Goal: Task Accomplishment & Management: Use online tool/utility

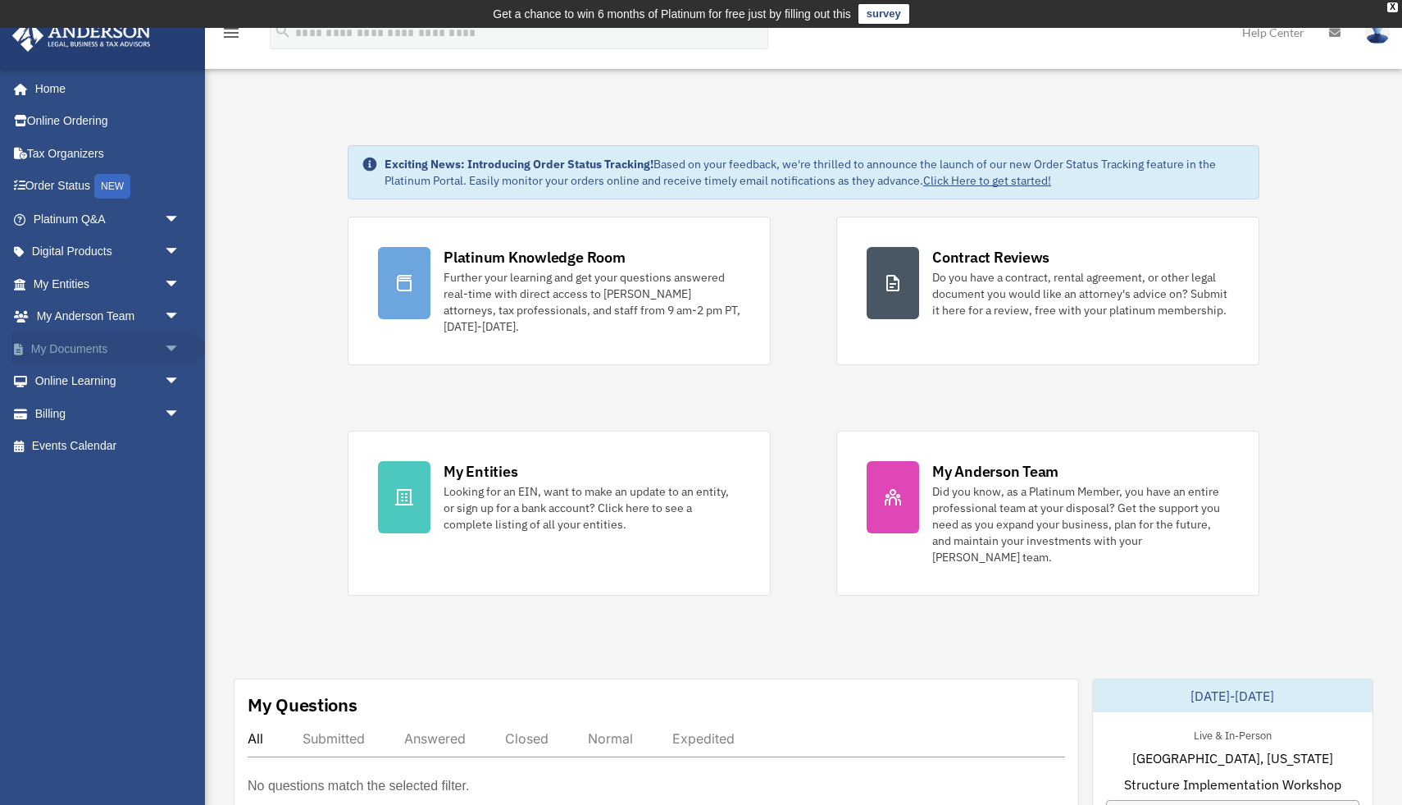
click at [171, 346] on span "arrow_drop_down" at bounding box center [180, 349] width 33 height 34
click at [127, 383] on link "Box" at bounding box center [114, 381] width 182 height 33
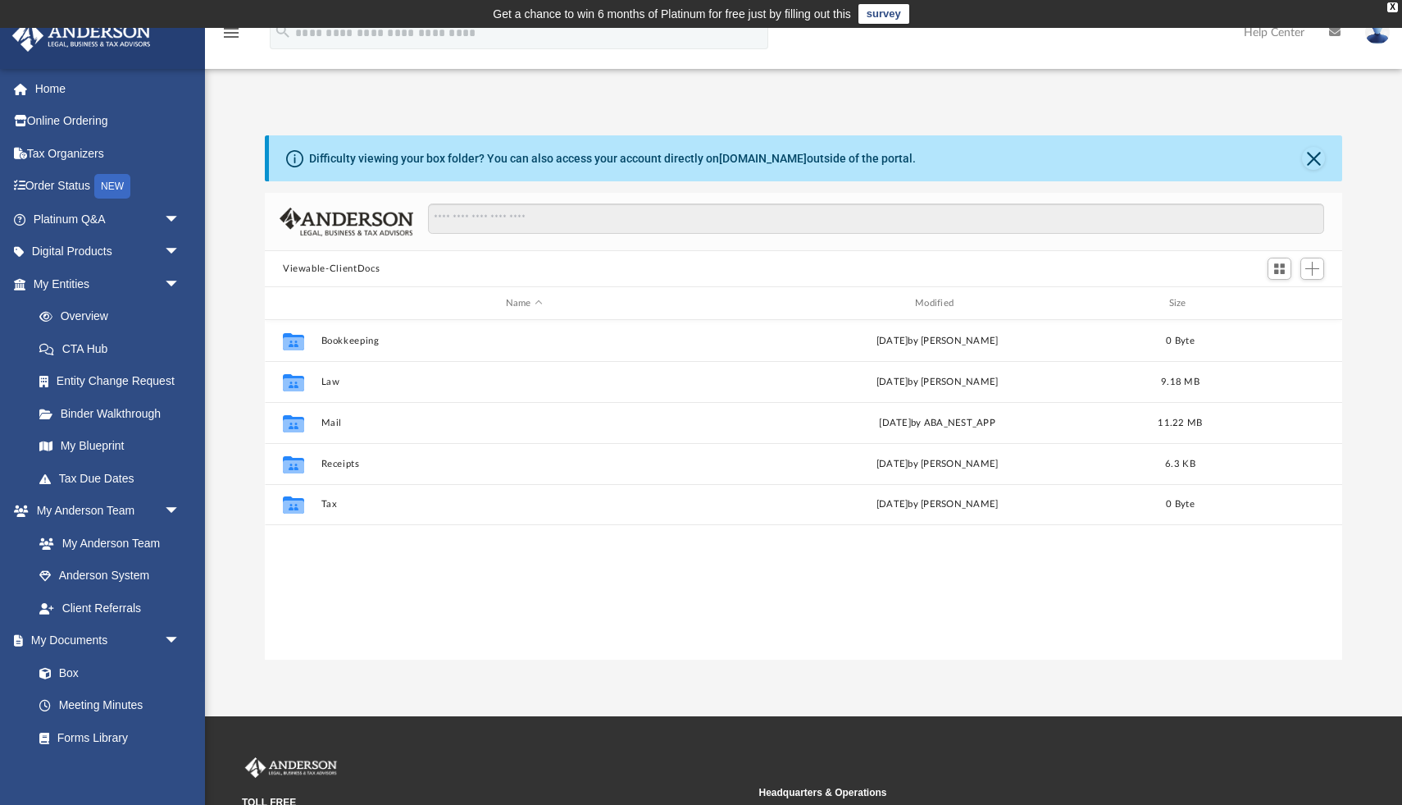
scroll to position [372, 1078]
click at [89, 672] on link "Box" at bounding box center [114, 672] width 182 height 33
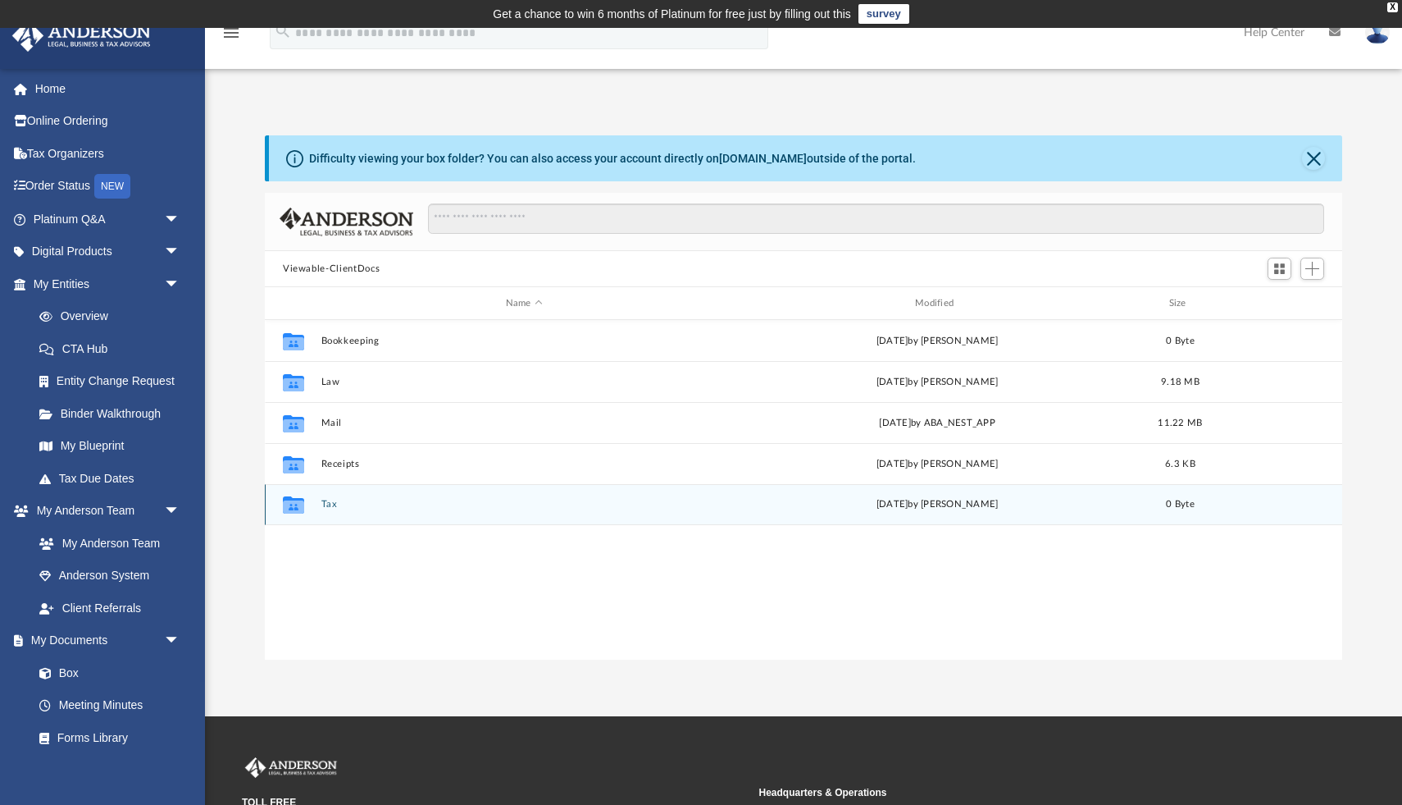
click at [460, 514] on div "Collaborated Folder Tax Mon Apr 3 2023 by Nichole Thompson 0 Byte" at bounding box center [804, 504] width 1078 height 41
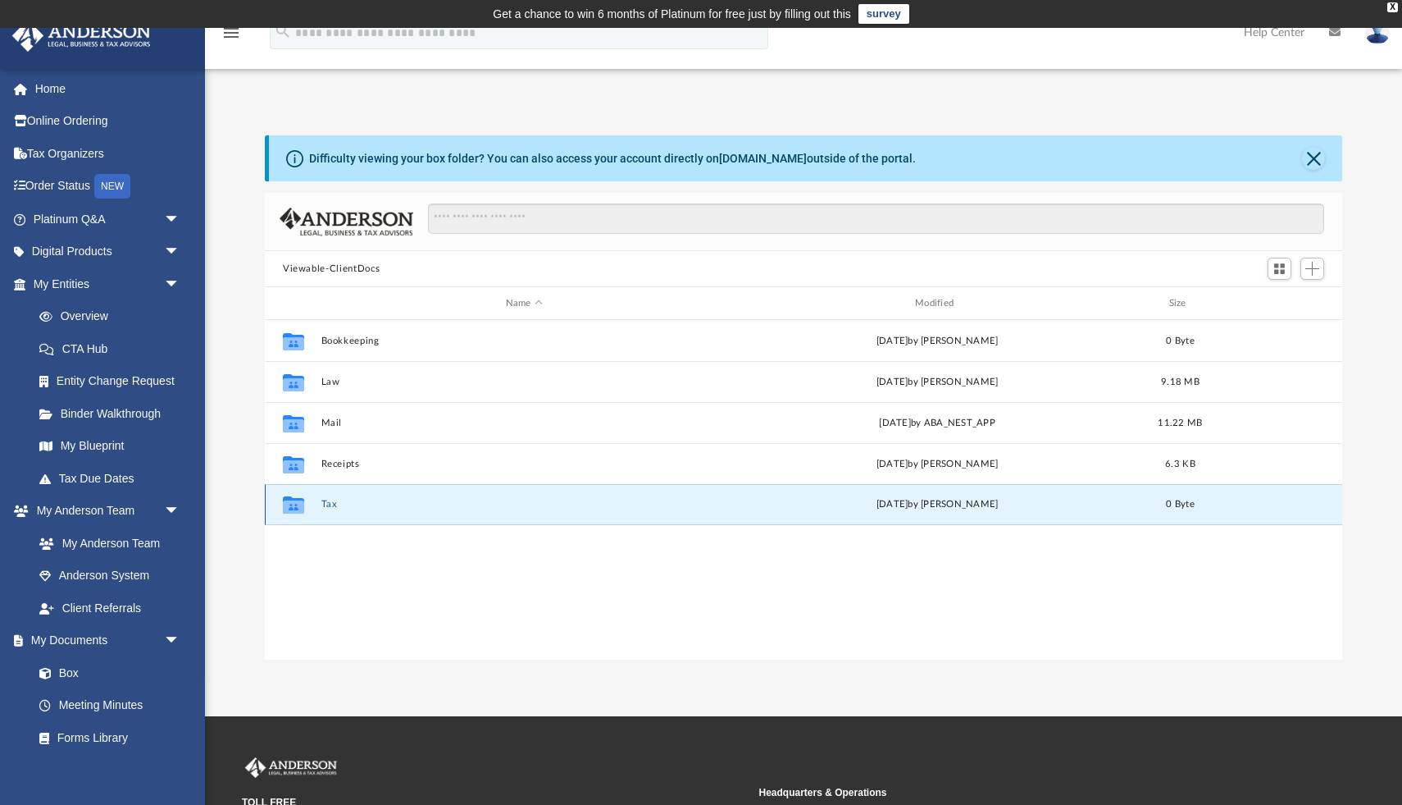
click at [460, 514] on div "Collaborated Folder Tax Mon Apr 3 2023 by Nichole Thompson 0 Byte" at bounding box center [804, 504] width 1078 height 41
click at [1315, 271] on span "Add" at bounding box center [1313, 269] width 14 height 14
click at [1278, 303] on li "Upload" at bounding box center [1289, 300] width 52 height 17
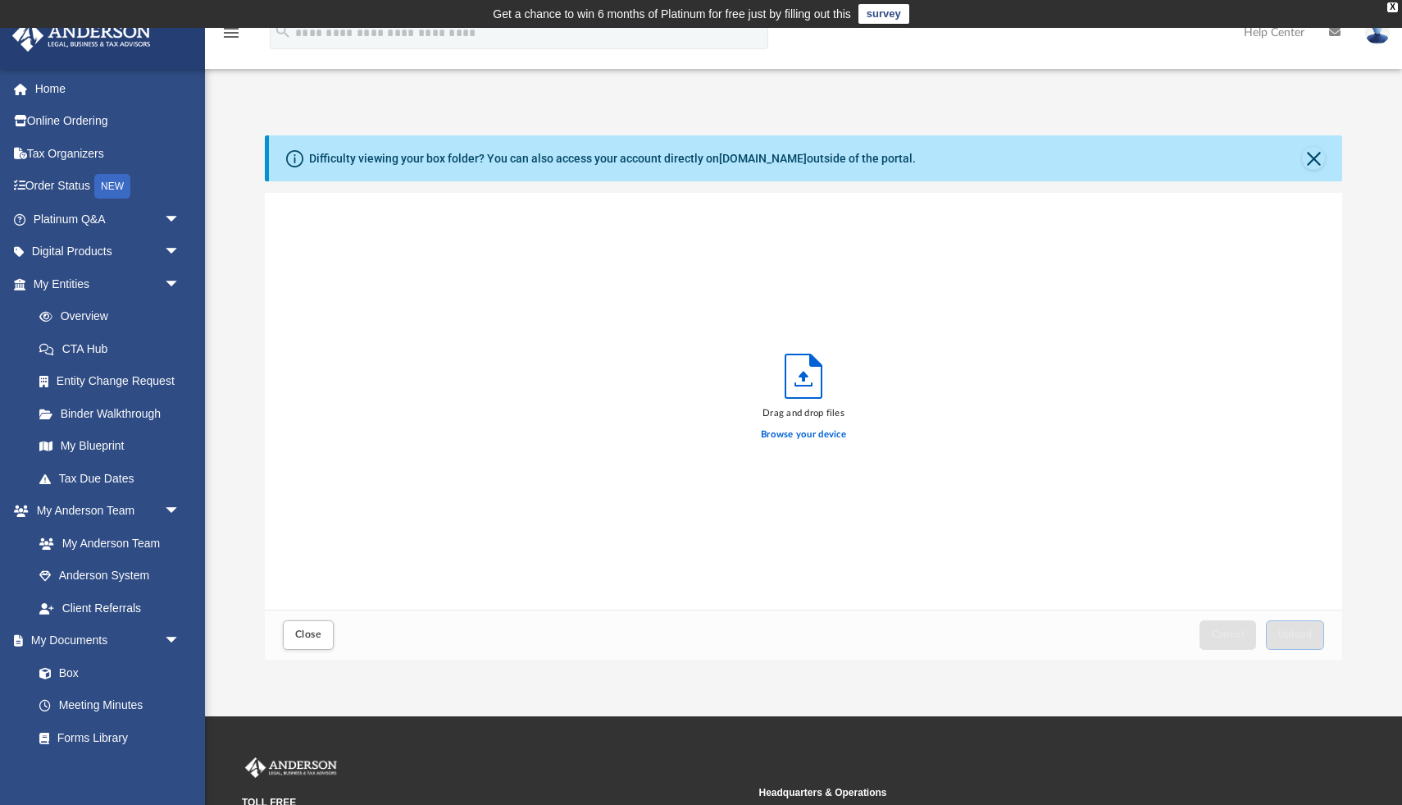
scroll to position [416, 1078]
click at [807, 379] on icon "Upload" at bounding box center [804, 375] width 36 height 43
click at [788, 436] on label "Browse your device" at bounding box center [803, 434] width 85 height 15
click at [0, 0] on input "Browse your device" at bounding box center [0, 0] width 0 height 0
click at [803, 436] on label "Browse your device" at bounding box center [803, 434] width 85 height 15
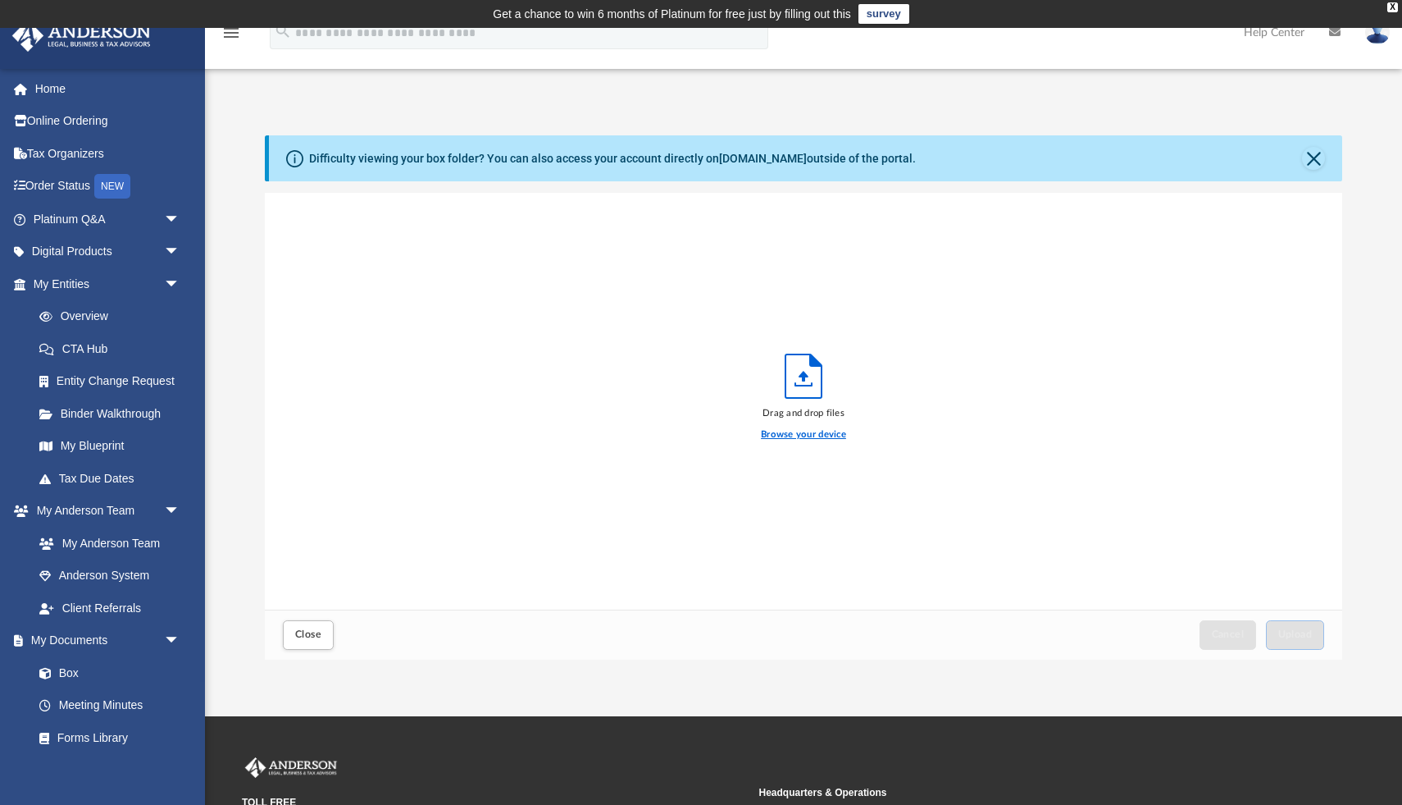
click at [0, 0] on input "Browse your device" at bounding box center [0, 0] width 0 height 0
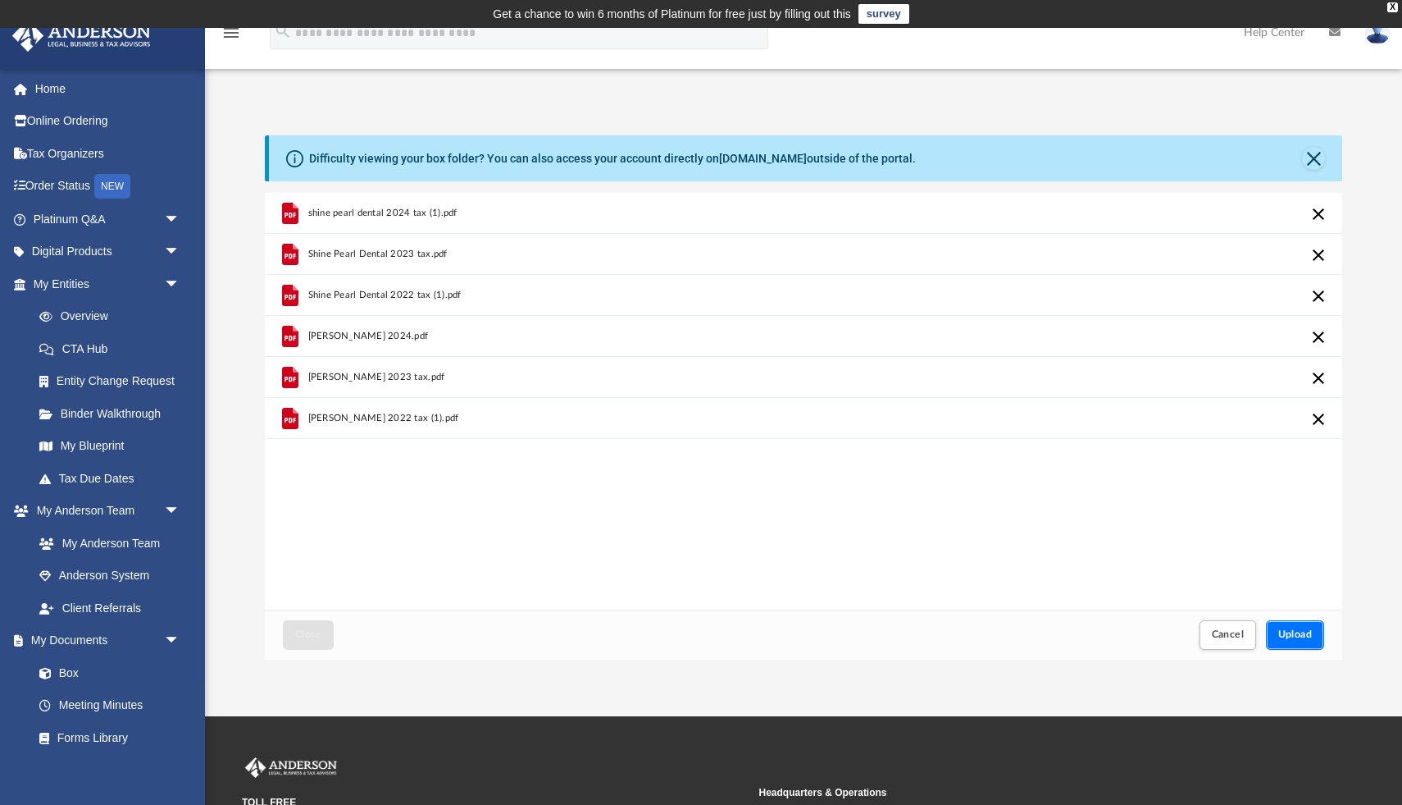
click at [1299, 636] on span "Upload" at bounding box center [1296, 634] width 34 height 10
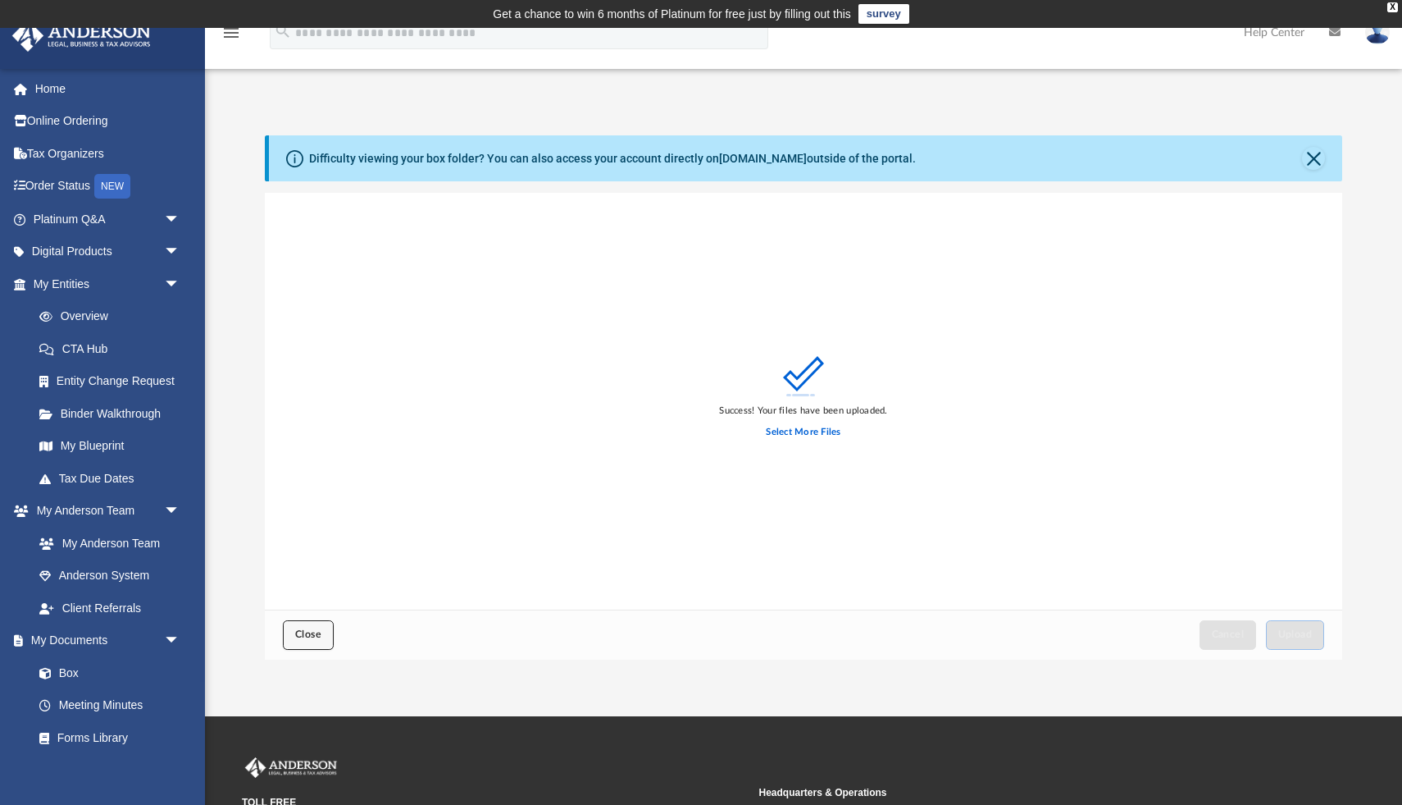
click at [302, 629] on span "Close" at bounding box center [308, 634] width 26 height 10
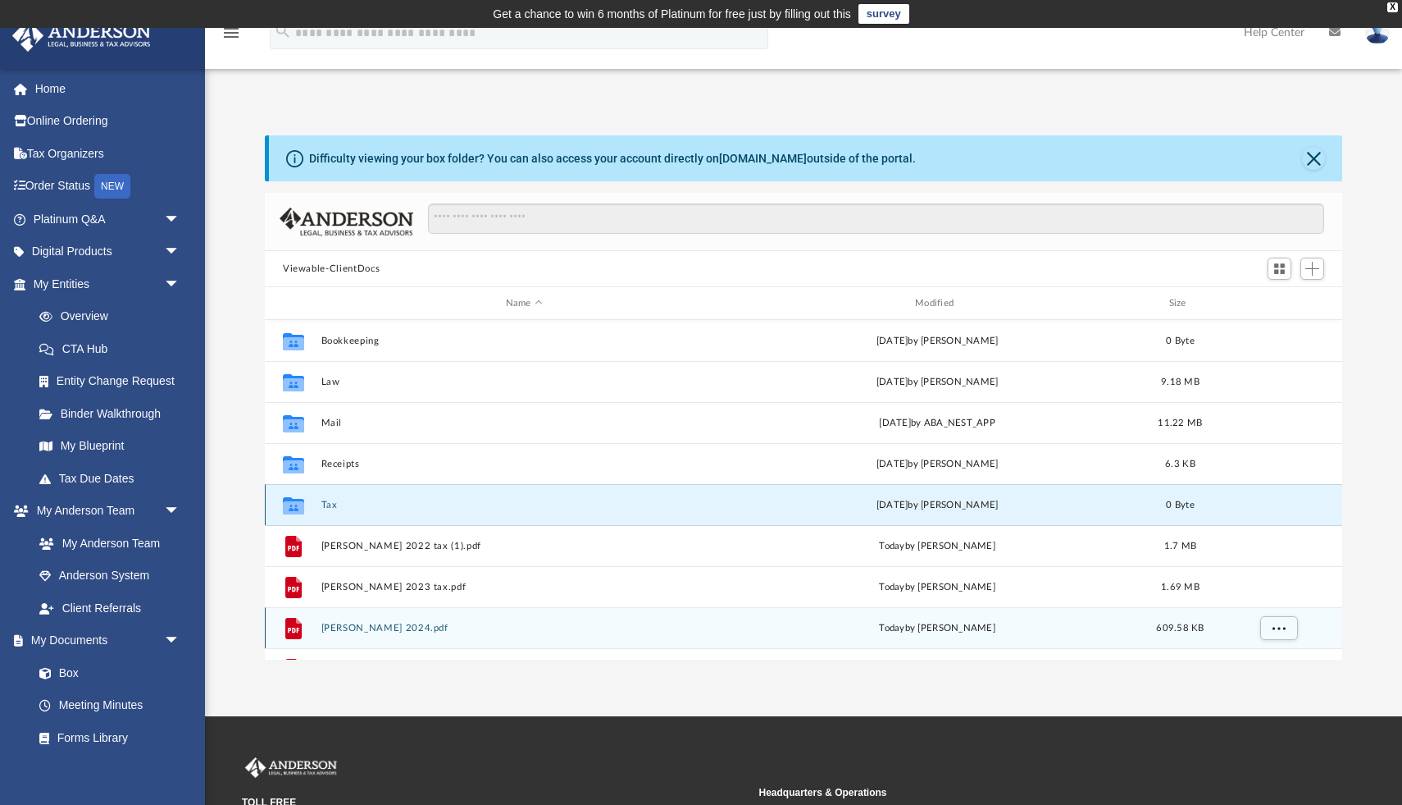
scroll to position [111, 0]
